Goal: Task Accomplishment & Management: Manage account settings

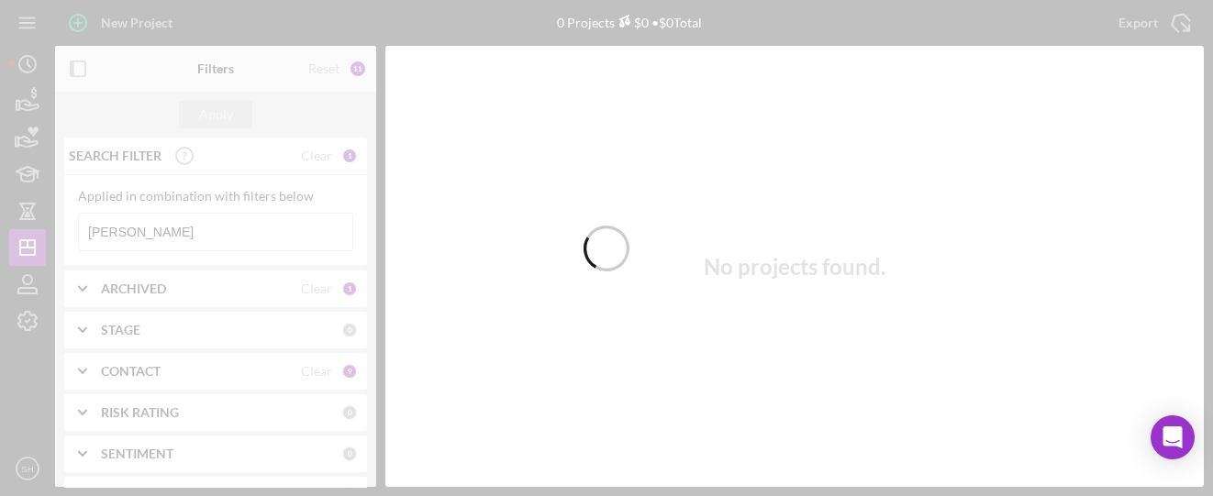
click at [147, 234] on div at bounding box center [606, 248] width 1213 height 496
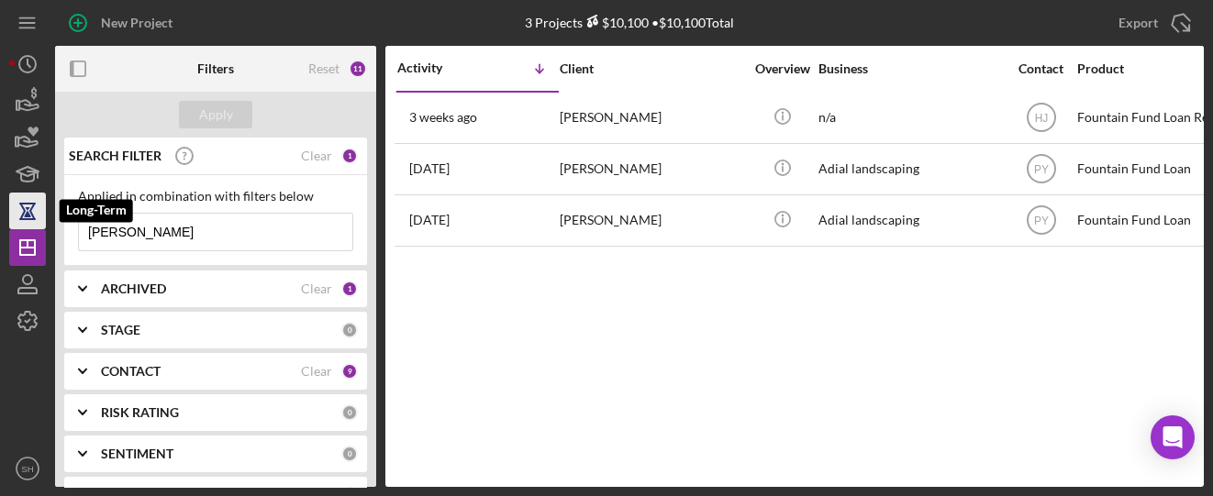
drag, startPoint x: 142, startPoint y: 230, endPoint x: 10, endPoint y: 228, distance: 132.1
click at [10, 228] on div "New Project 3 Projects $10,100 • $10,100 Total Alford Export Icon/Export Filter…" at bounding box center [606, 243] width 1194 height 487
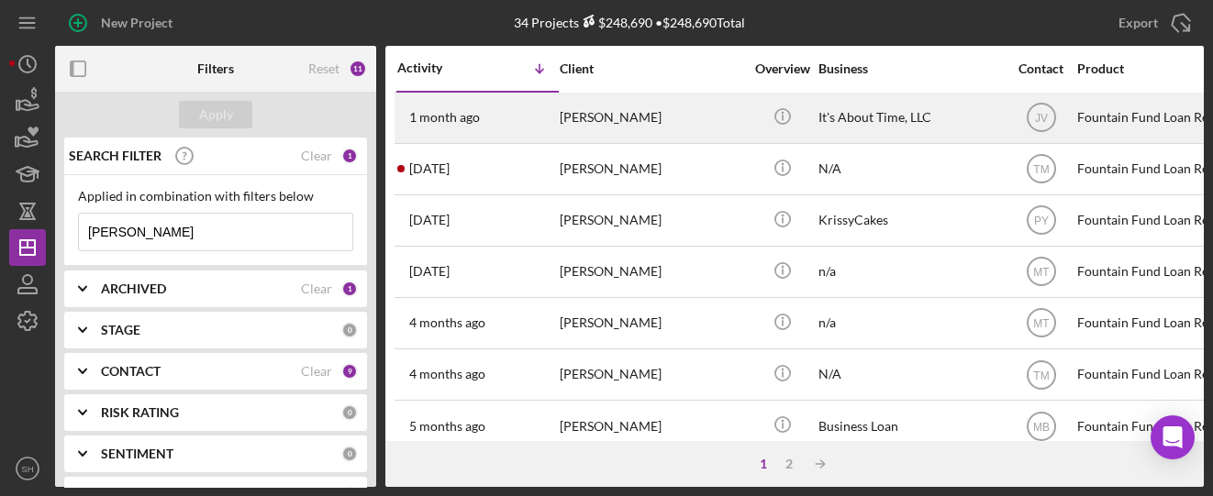
type input "Jones"
click at [506, 117] on div "1 month ago Mark Jones" at bounding box center [477, 118] width 161 height 49
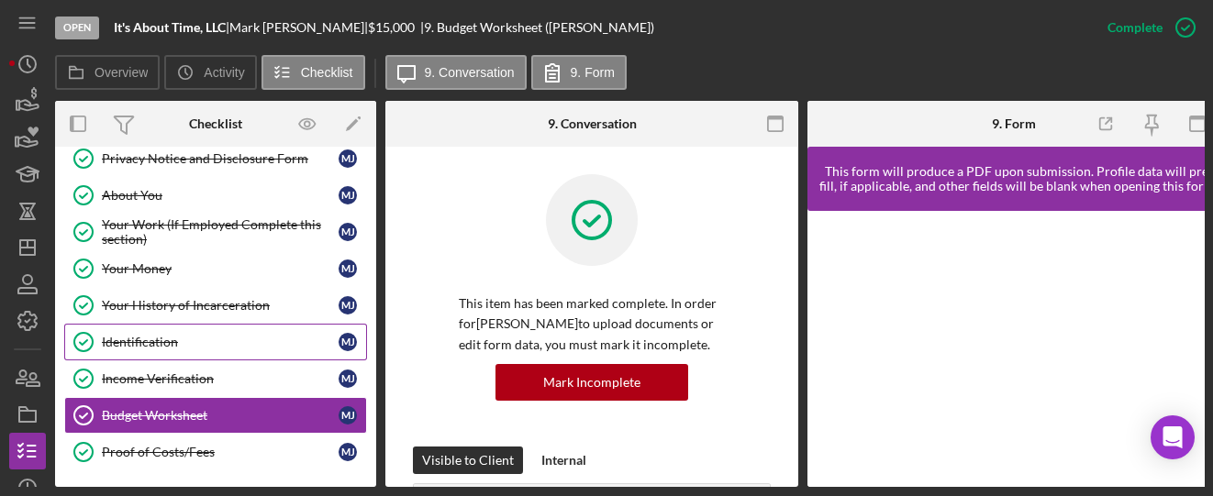
click at [143, 318] on link "Your History of Incarceration Your History of Incarceration M J" at bounding box center [215, 305] width 303 height 37
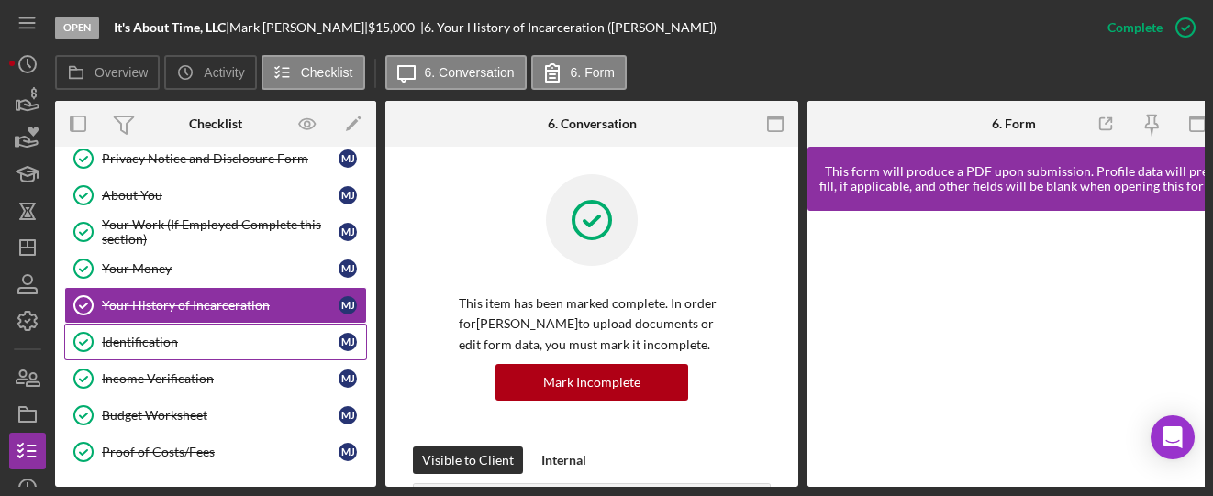
click at [150, 336] on div "Identification" at bounding box center [220, 342] width 237 height 15
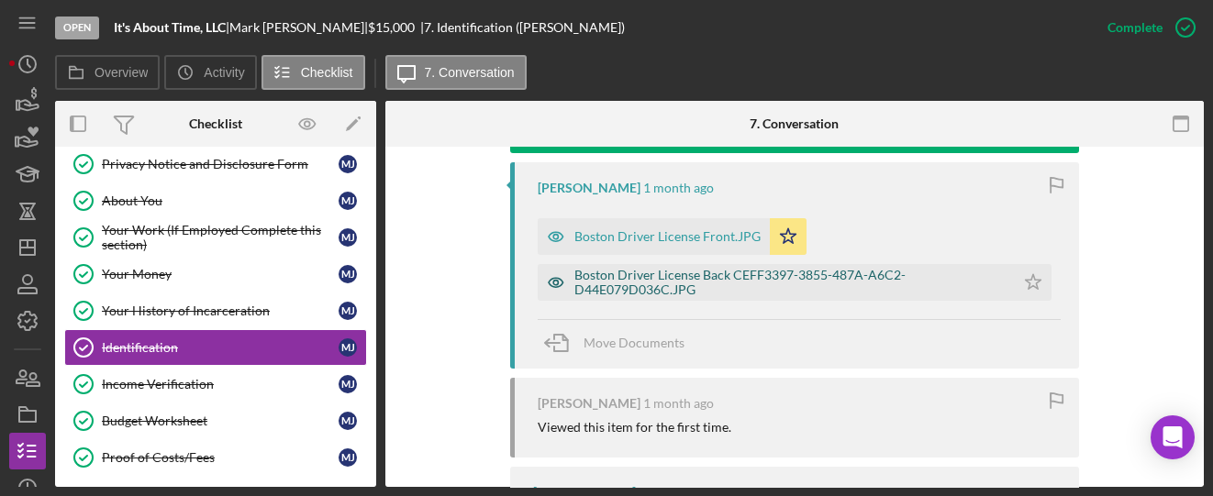
scroll to position [611, 0]
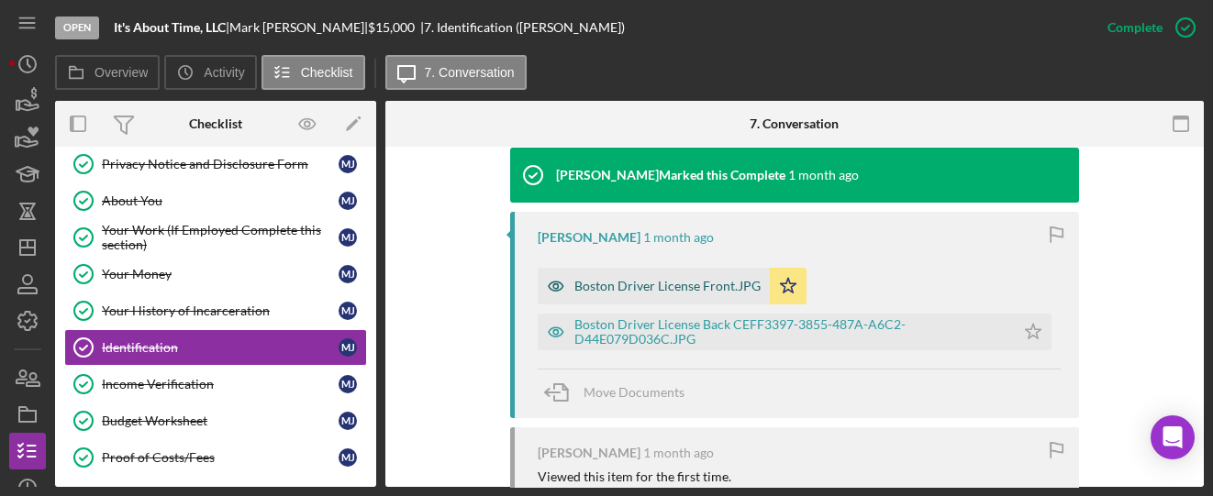
click at [617, 272] on div "Boston Driver License Front.JPG" at bounding box center [654, 286] width 232 height 37
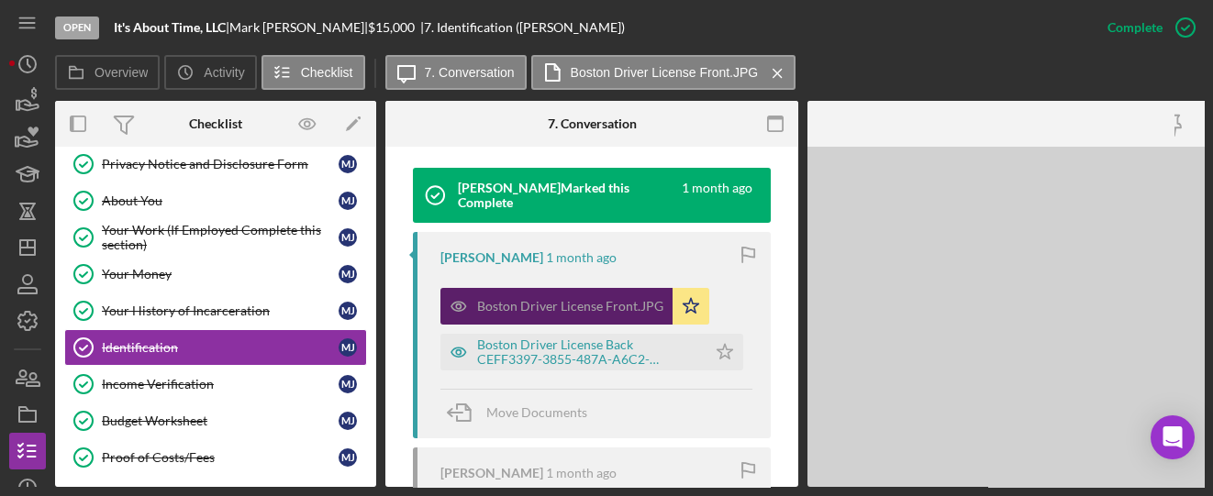
scroll to position [632, 0]
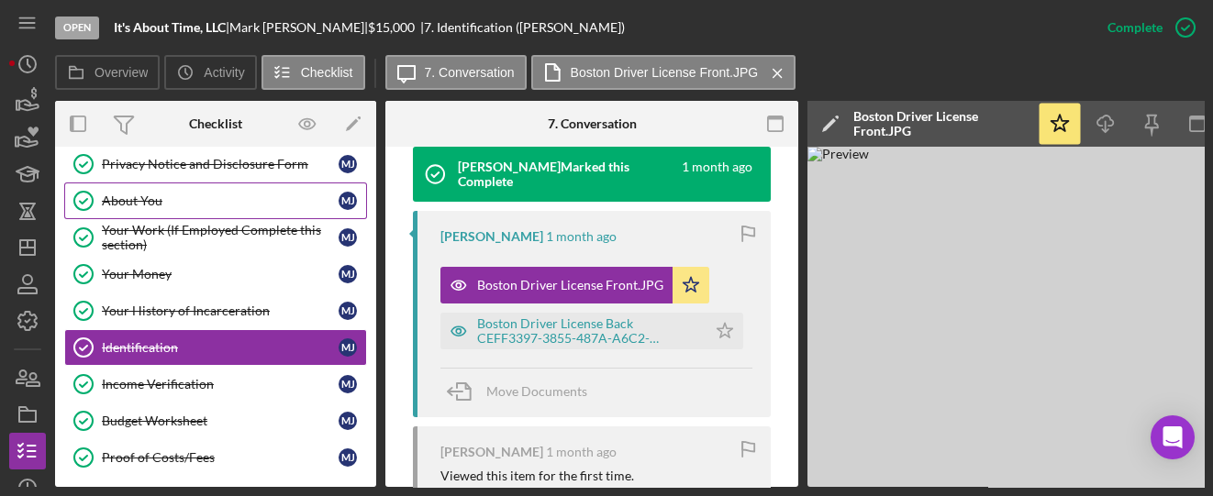
click at [136, 185] on link "About You About You M J" at bounding box center [215, 201] width 303 height 37
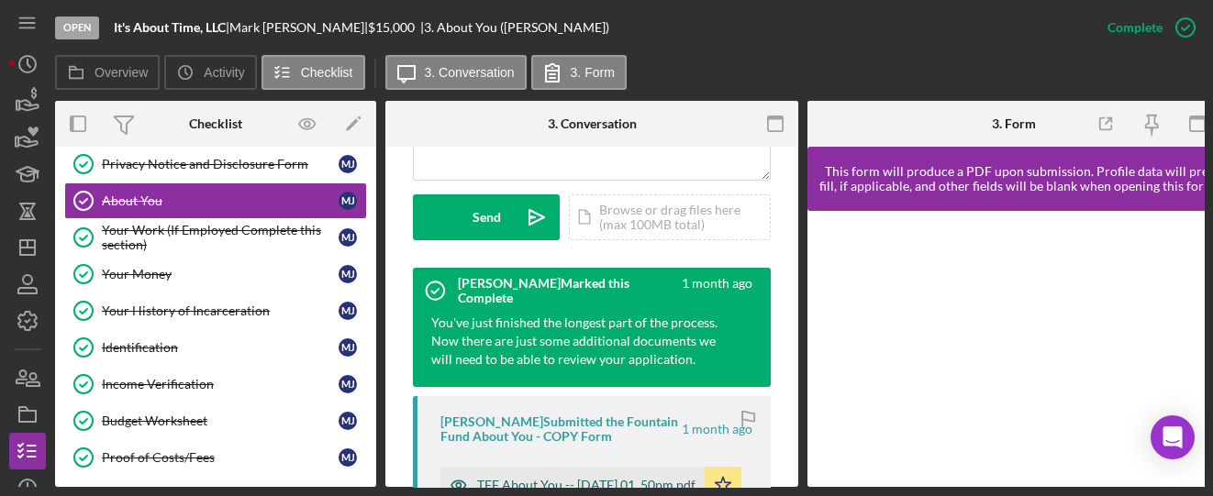
scroll to position [611, 0]
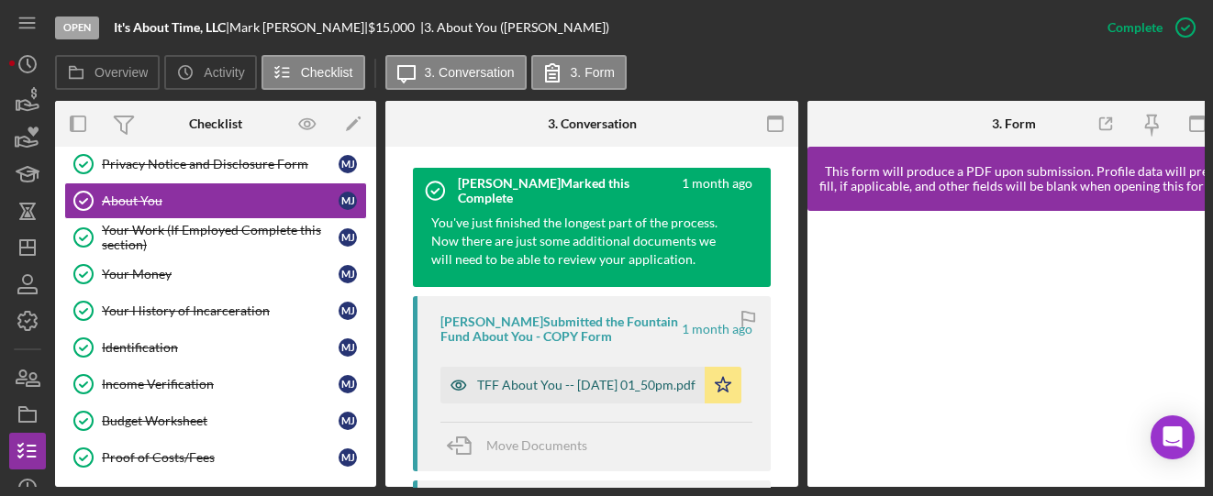
click at [522, 383] on div "TFF About You -- [DATE] 01_50pm.pdf" at bounding box center [586, 385] width 218 height 15
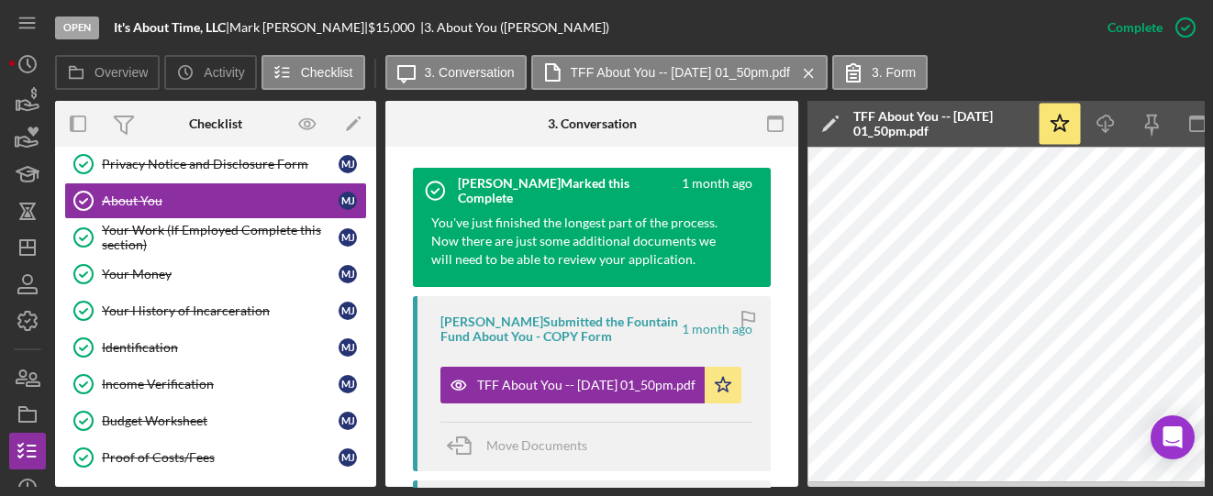
click at [797, 487] on div "Open It's About Time, LLC | Mark Jones | $15,000 $15,000 | 3. About You (Mark J…" at bounding box center [606, 248] width 1213 height 496
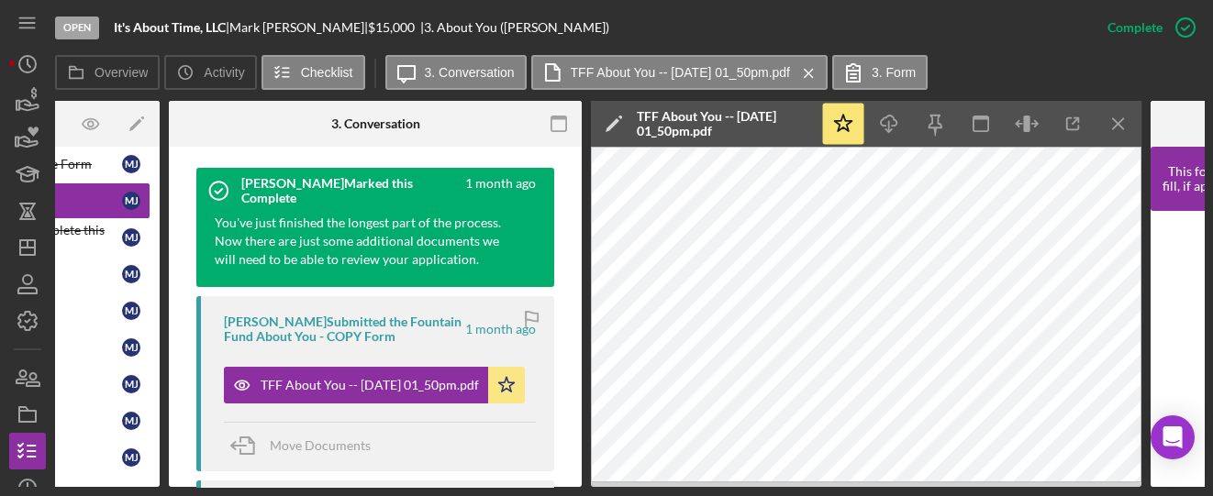
scroll to position [0, 218]
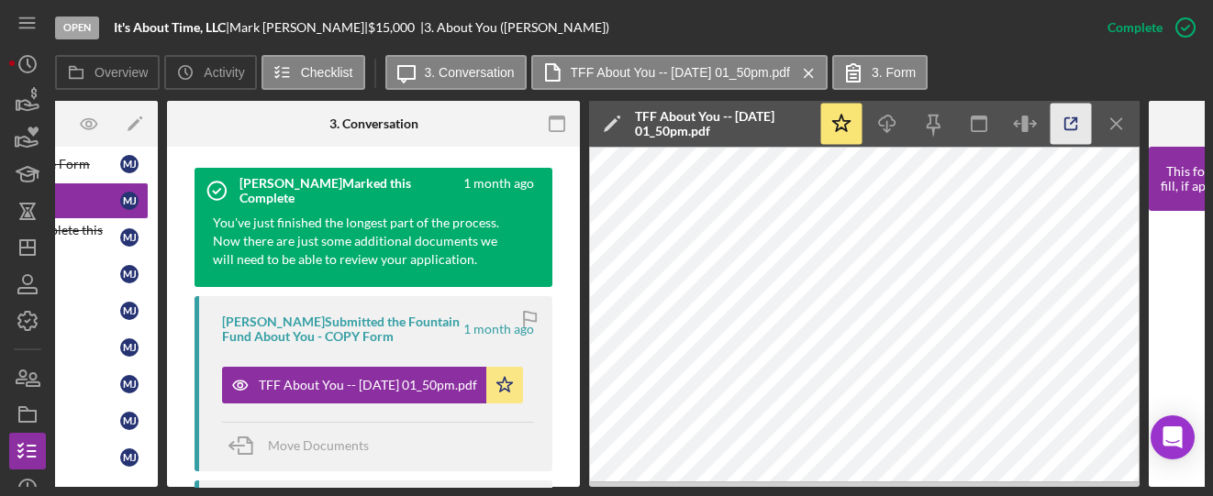
click at [1088, 123] on icon "button" at bounding box center [1070, 124] width 41 height 41
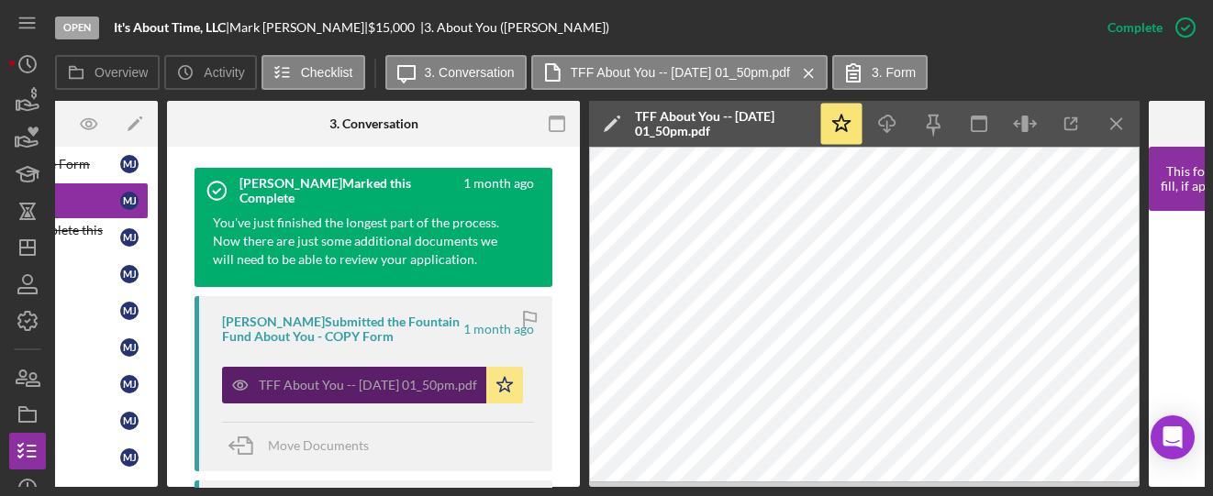
scroll to position [734, 0]
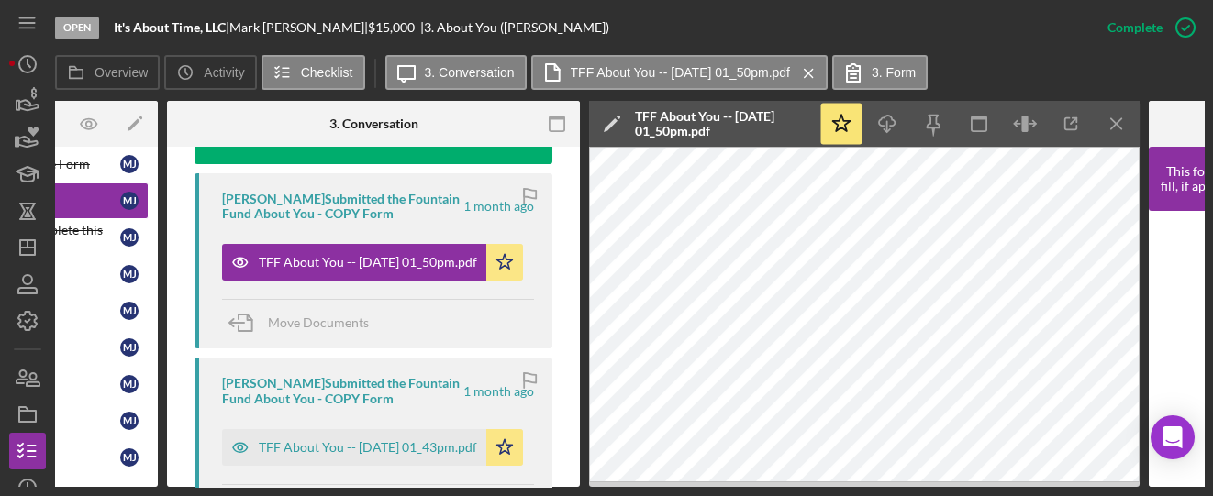
drag, startPoint x: 262, startPoint y: 489, endPoint x: 212, endPoint y: 491, distance: 50.5
click at [212, 491] on div "Open It's About Time, LLC | Mark Jones | $15,000 $15,000 | 3. About You (Mark J…" at bounding box center [606, 248] width 1213 height 496
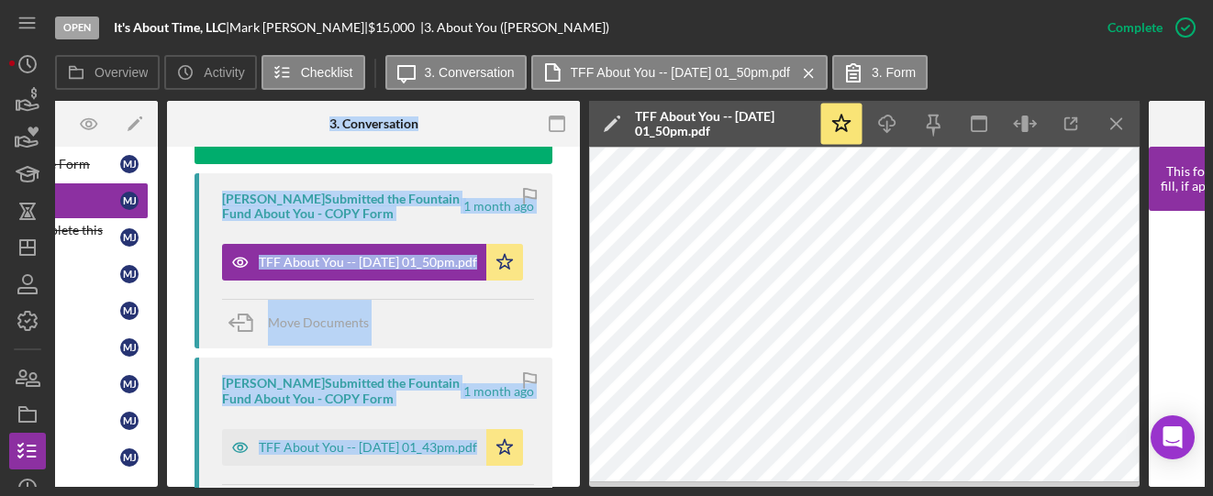
drag, startPoint x: 228, startPoint y: 483, endPoint x: 130, endPoint y: 489, distance: 98.4
click at [111, 485] on div "Overview Internal Workflow Stage Open Icon/Dropdown Arrow Archive (can unarchiv…" at bounding box center [629, 294] width 1149 height 386
drag, startPoint x: 227, startPoint y: 487, endPoint x: 188, endPoint y: 489, distance: 38.6
click at [187, 489] on div "Open It's About Time, LLC | Mark Jones | $15,000 $15,000 | 3. About You (Mark J…" at bounding box center [606, 248] width 1213 height 496
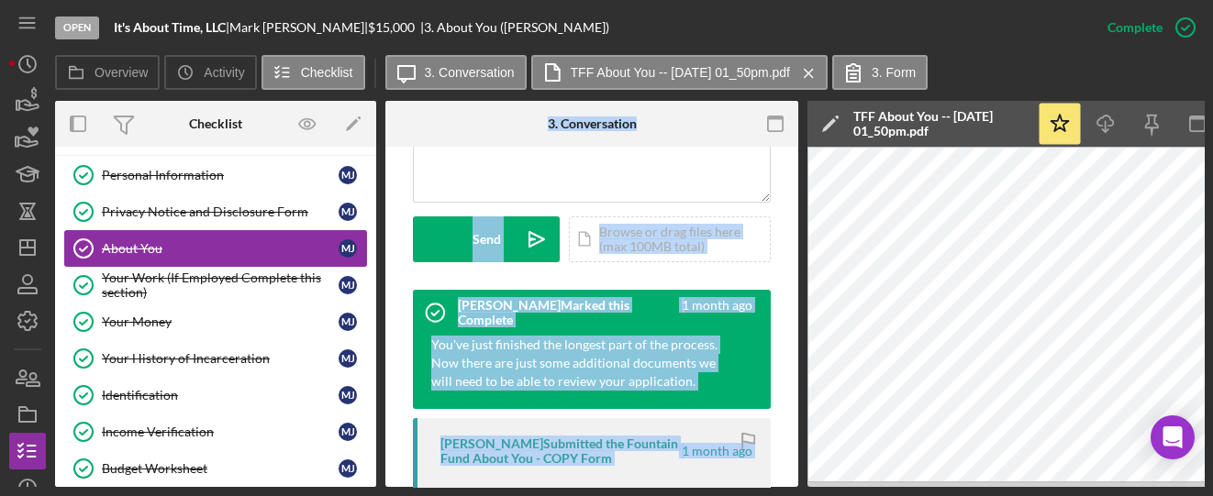
scroll to position [0, 0]
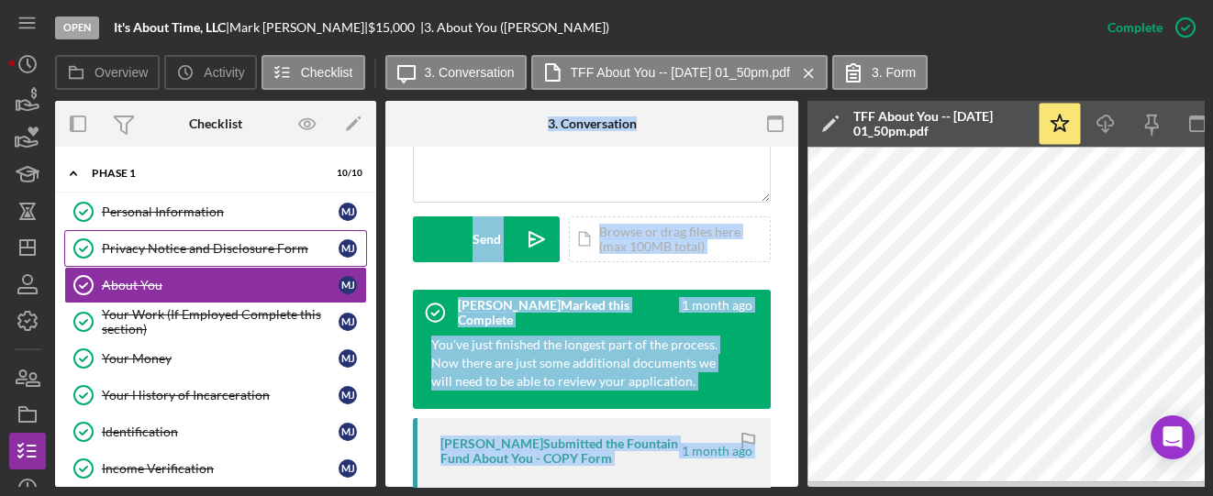
click at [243, 244] on div "Privacy Notice and Disclosure Form" at bounding box center [220, 248] width 237 height 15
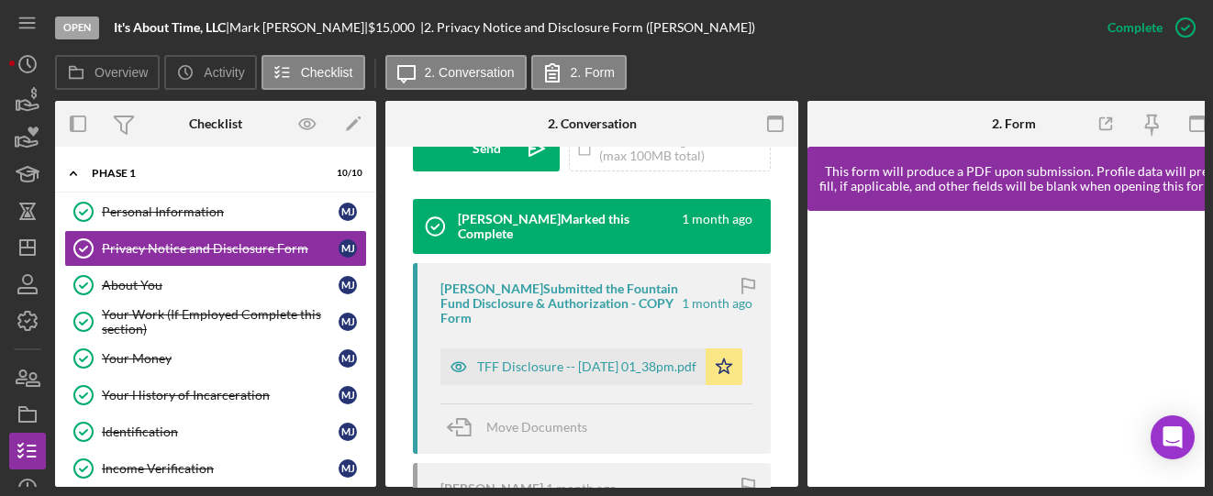
scroll to position [611, 0]
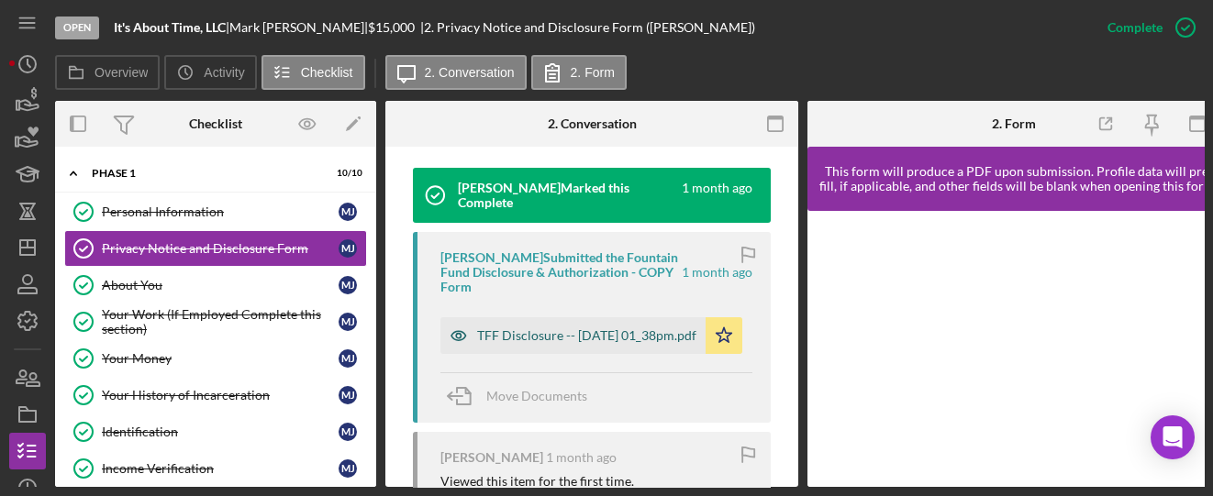
click at [609, 328] on div "TFF Disclosure -- 2025-07-24 01_38pm.pdf" at bounding box center [586, 335] width 219 height 15
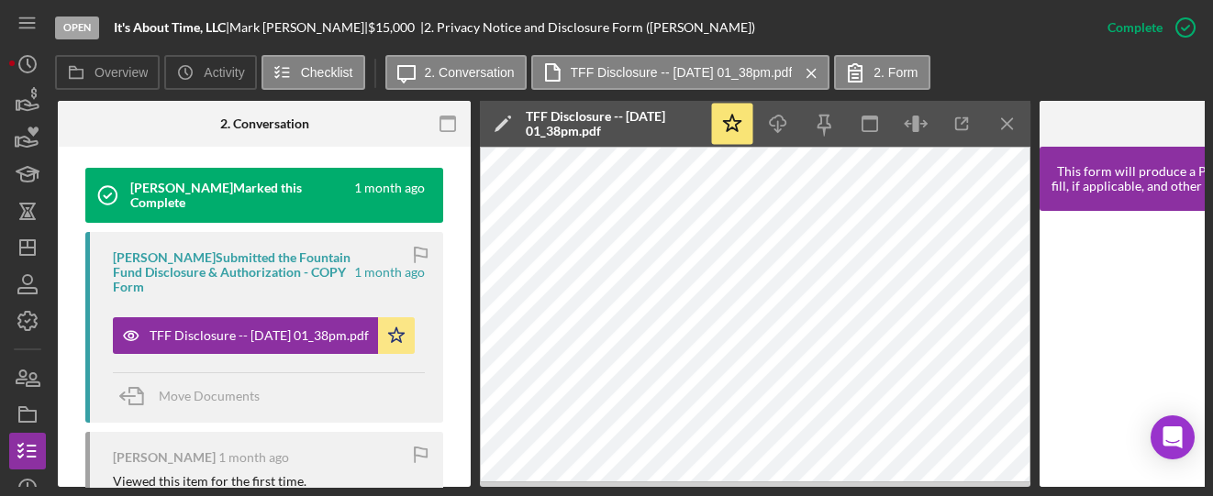
scroll to position [0, 319]
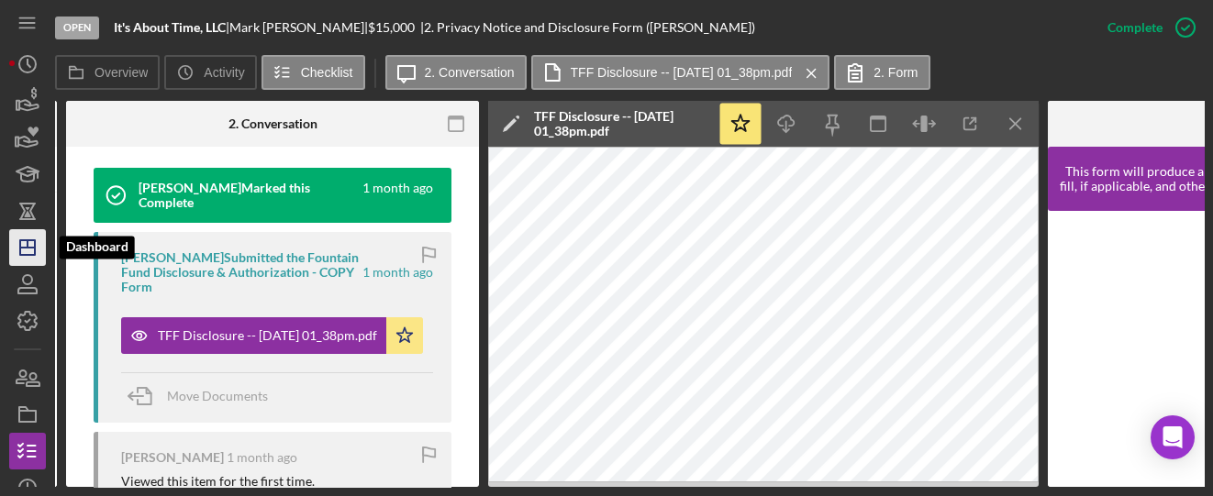
click at [17, 250] on icon "Icon/Dashboard" at bounding box center [28, 248] width 46 height 46
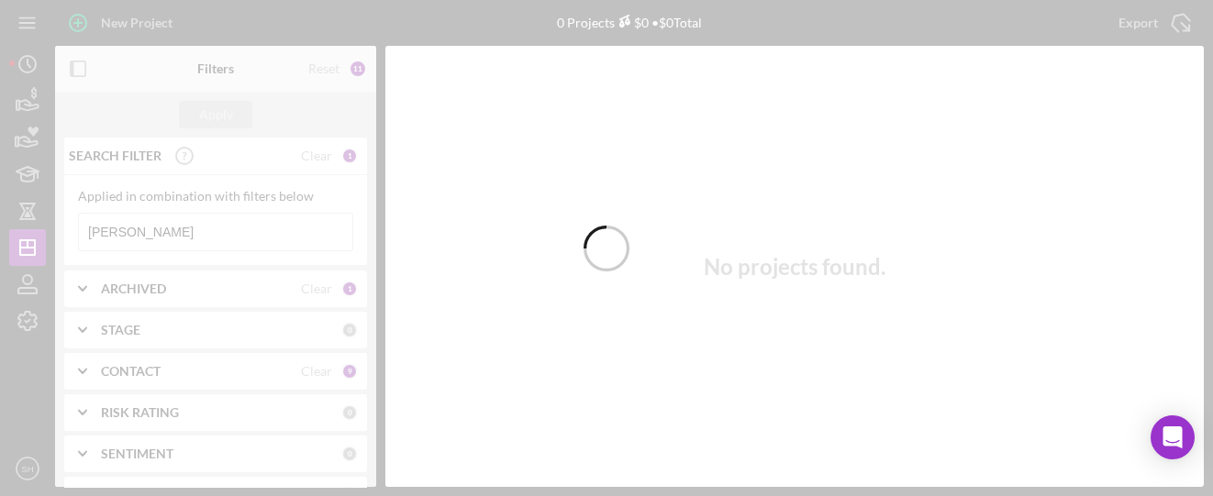
click at [128, 218] on div at bounding box center [606, 248] width 1213 height 496
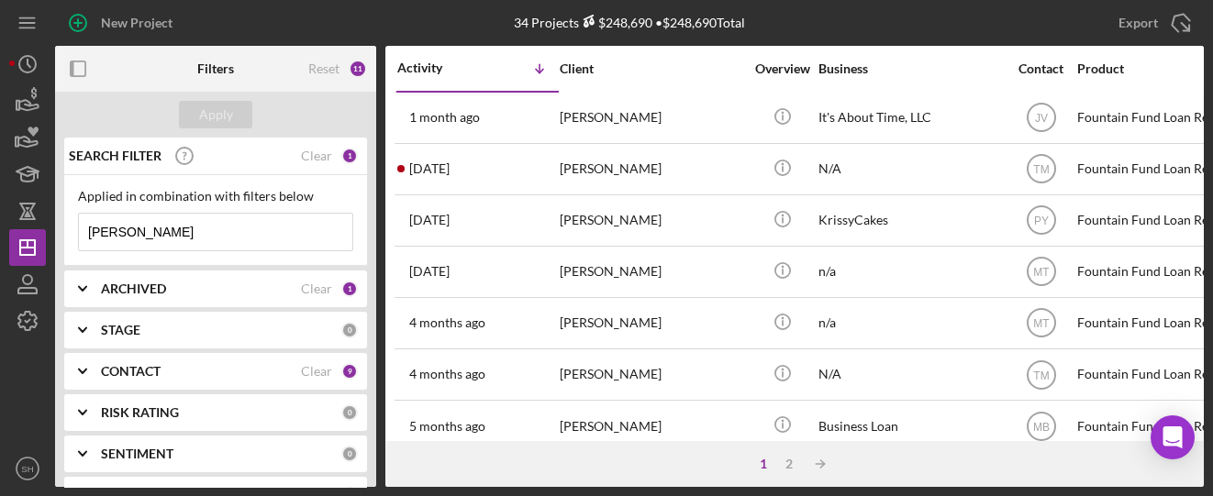
click at [131, 231] on input "Jones" at bounding box center [215, 232] width 273 height 37
drag, startPoint x: 131, startPoint y: 231, endPoint x: 61, endPoint y: 228, distance: 70.7
click at [61, 228] on div "SEARCH FILTER Clear 1 Applied in combination with filters below Jones Icon/Menu…" at bounding box center [215, 313] width 321 height 350
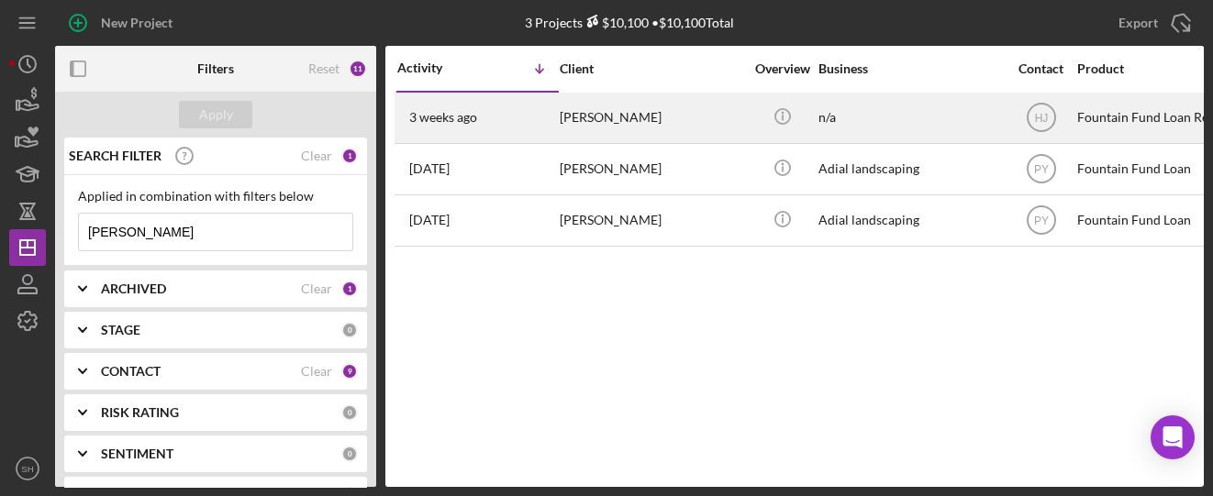
type input "Alford"
click at [517, 122] on div "3 weeks ago Willie Alford" at bounding box center [477, 118] width 161 height 49
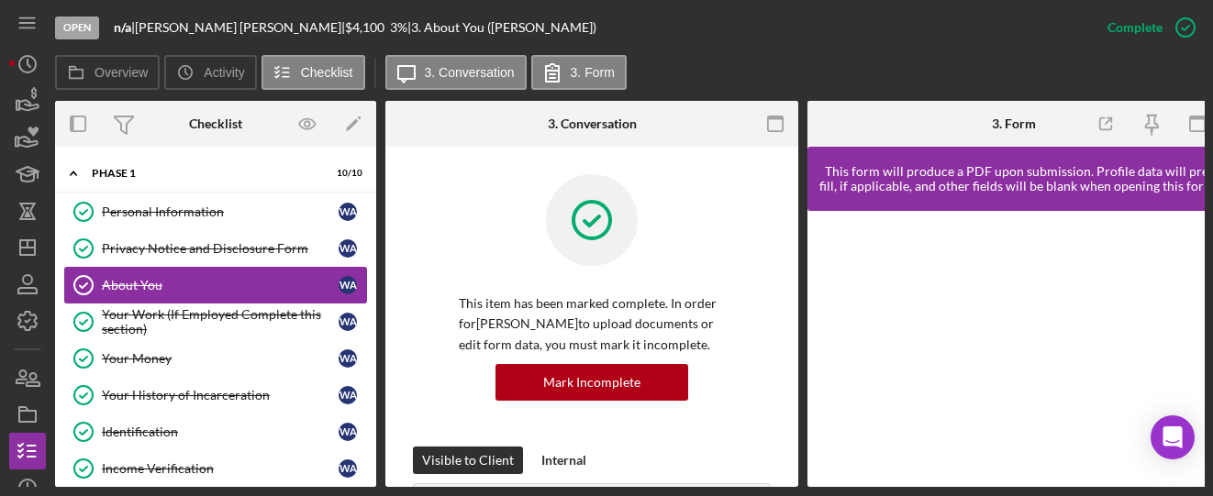
click at [127, 282] on div "About You" at bounding box center [220, 285] width 237 height 15
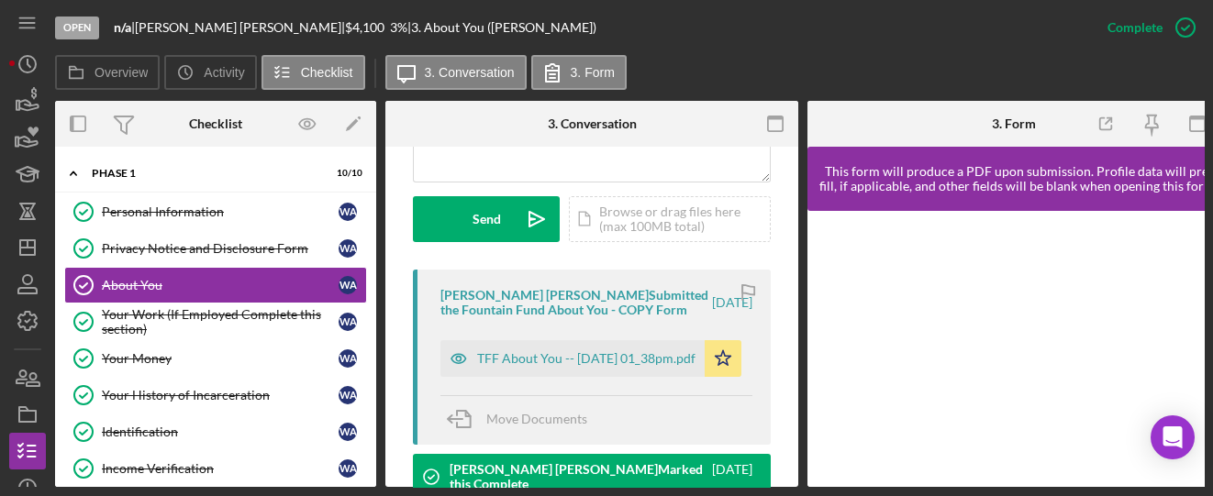
scroll to position [611, 0]
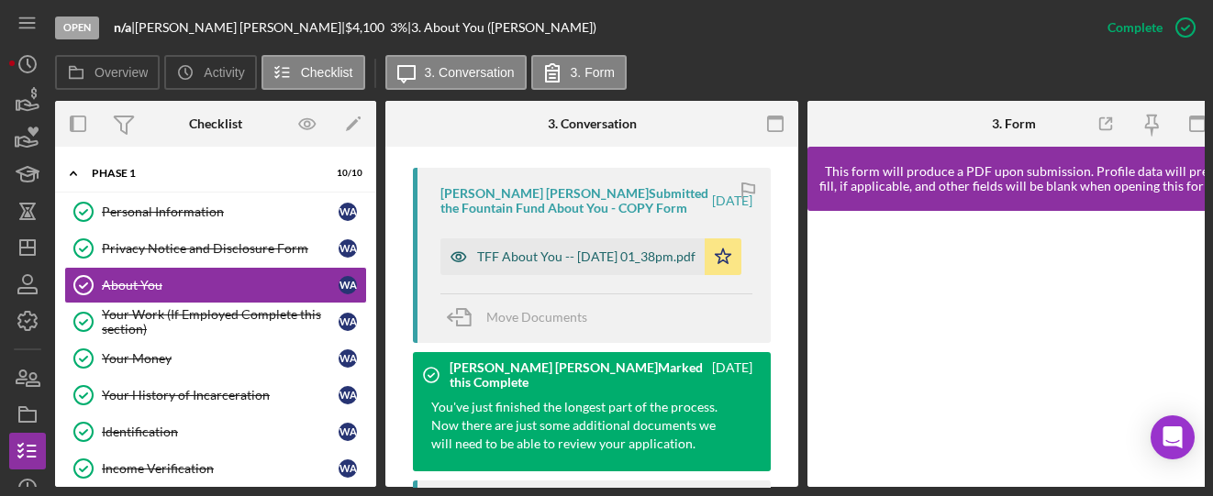
click at [533, 256] on div "TFF About You -- 2025-08-18 01_38pm.pdf" at bounding box center [586, 257] width 218 height 15
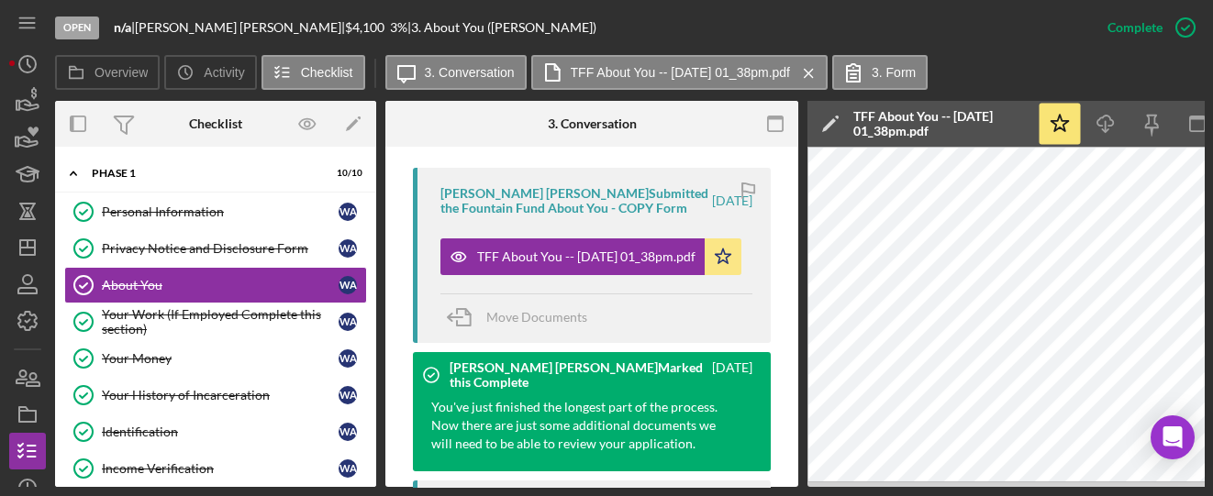
drag, startPoint x: 801, startPoint y: 488, endPoint x: 855, endPoint y: 491, distance: 54.2
click at [855, 491] on div "Open n/a | Willie Alford | $4,100 $4,100 3 % | 3. About You (Willie A.) Complet…" at bounding box center [606, 248] width 1213 height 496
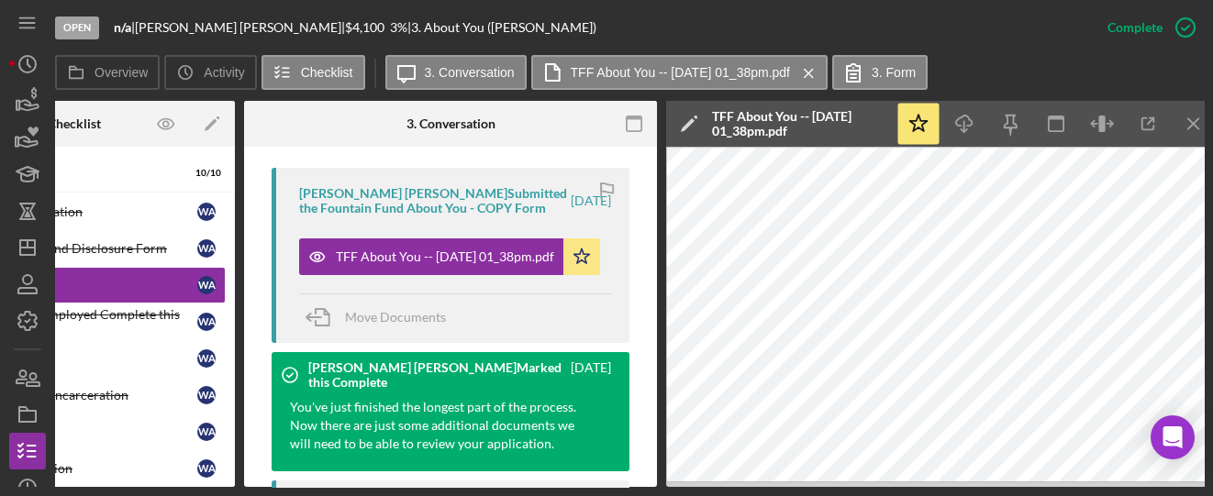
scroll to position [0, 143]
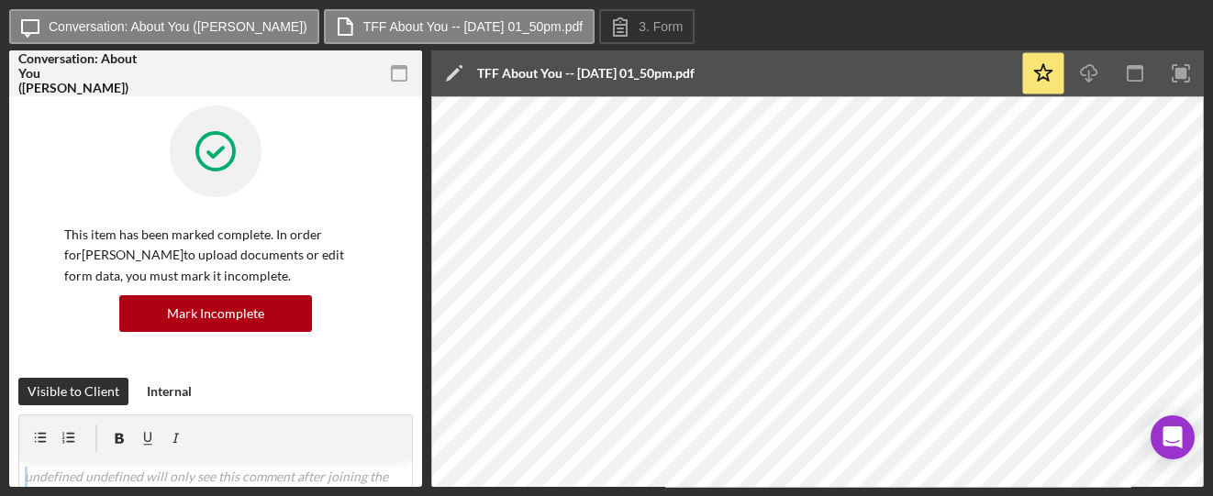
drag, startPoint x: 228, startPoint y: 488, endPoint x: 206, endPoint y: 488, distance: 22.0
click at [206, 488] on div "Icon/Message Conversation: About You (Mark J.) TFF About You -- 2025-07-24 01_5…" at bounding box center [606, 248] width 1213 height 496
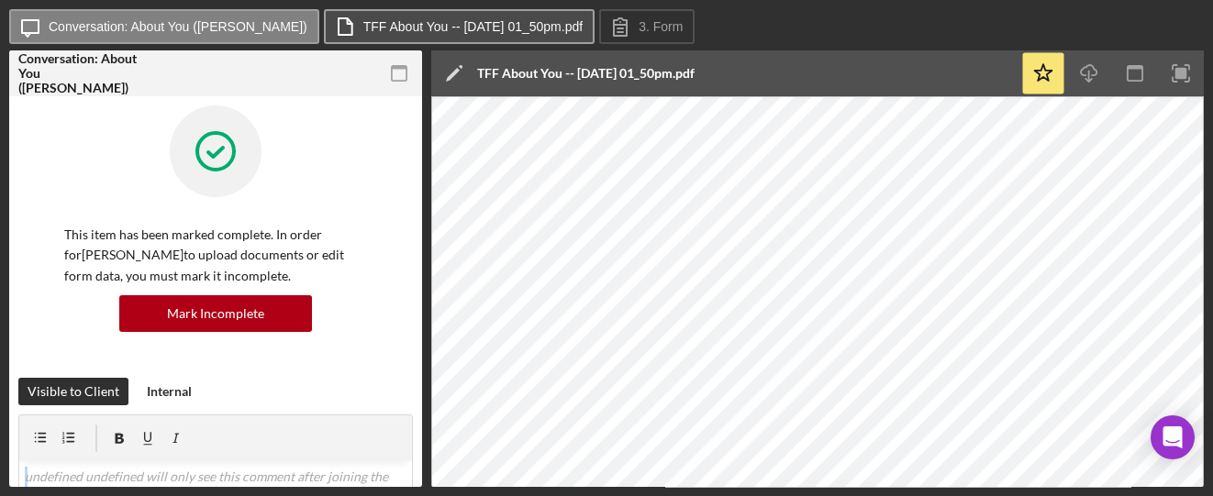
click at [368, 31] on label "TFF About You -- [DATE] 01_50pm.pdf" at bounding box center [472, 26] width 219 height 15
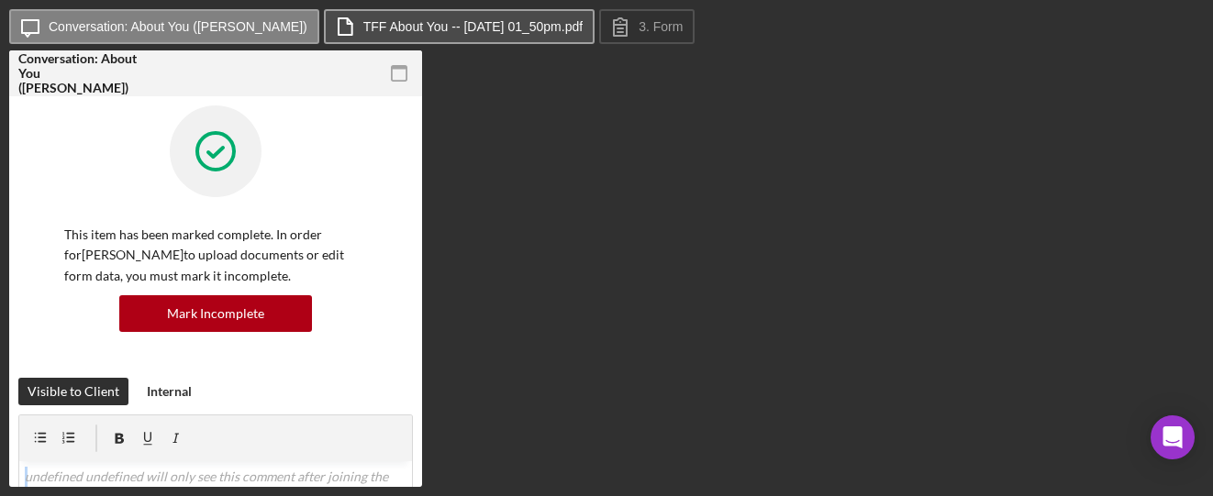
click at [388, 11] on button "TFF About You -- [DATE] 01_50pm.pdf" at bounding box center [459, 26] width 271 height 35
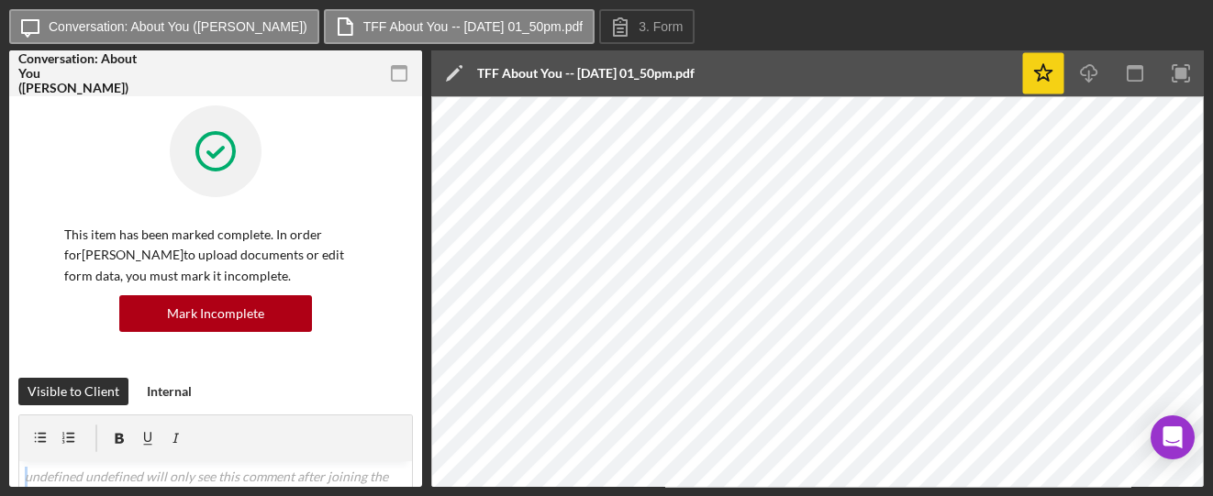
click at [1031, 83] on icon "Icon/Star" at bounding box center [1043, 73] width 41 height 41
click at [1044, 83] on icon "Icon/Star" at bounding box center [1043, 73] width 41 height 41
